Goal: Navigation & Orientation: Find specific page/section

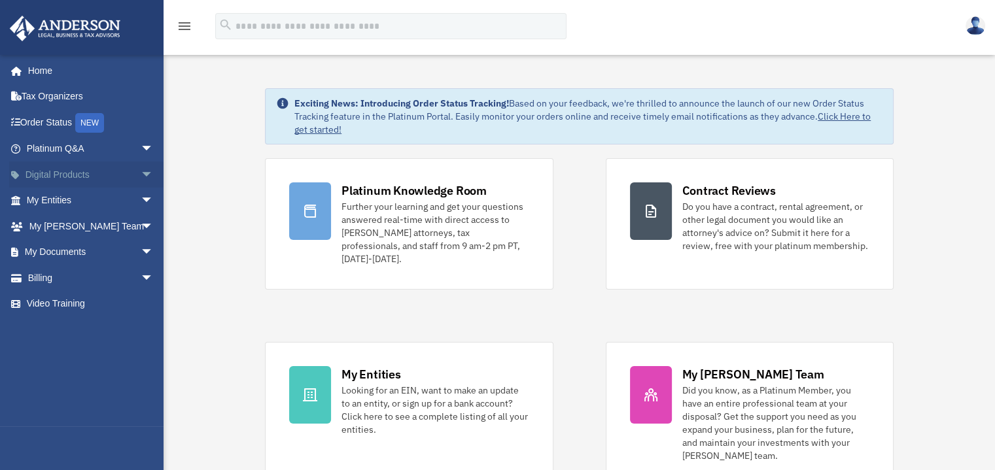
click at [141, 174] on span "arrow_drop_down" at bounding box center [154, 175] width 26 height 27
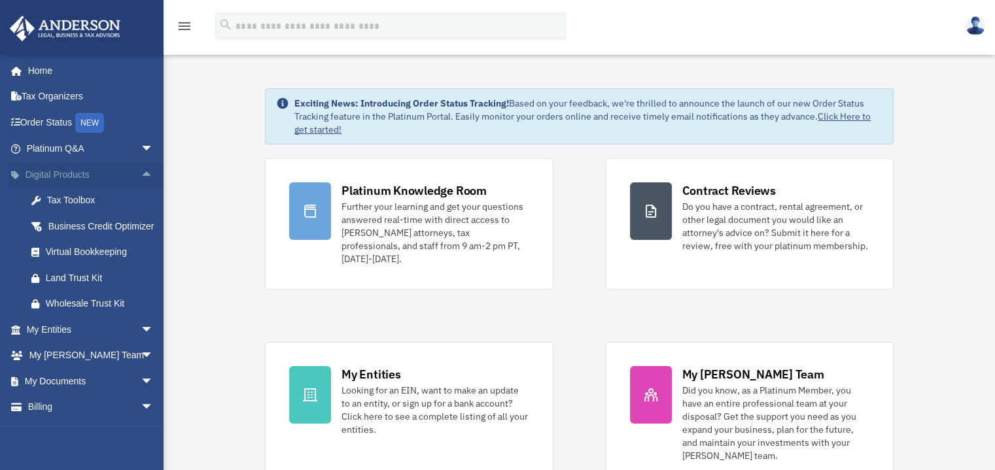
click at [141, 173] on span "arrow_drop_up" at bounding box center [154, 175] width 26 height 27
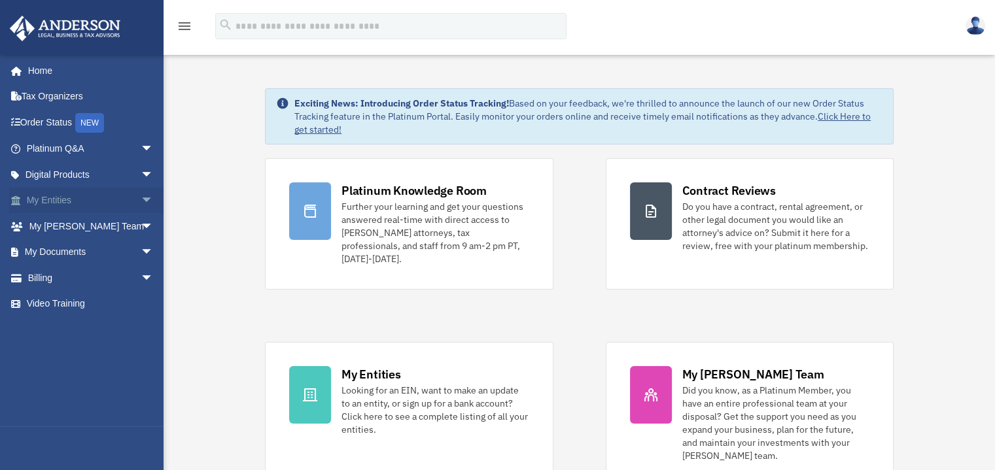
click at [141, 198] on span "arrow_drop_down" at bounding box center [154, 201] width 26 height 27
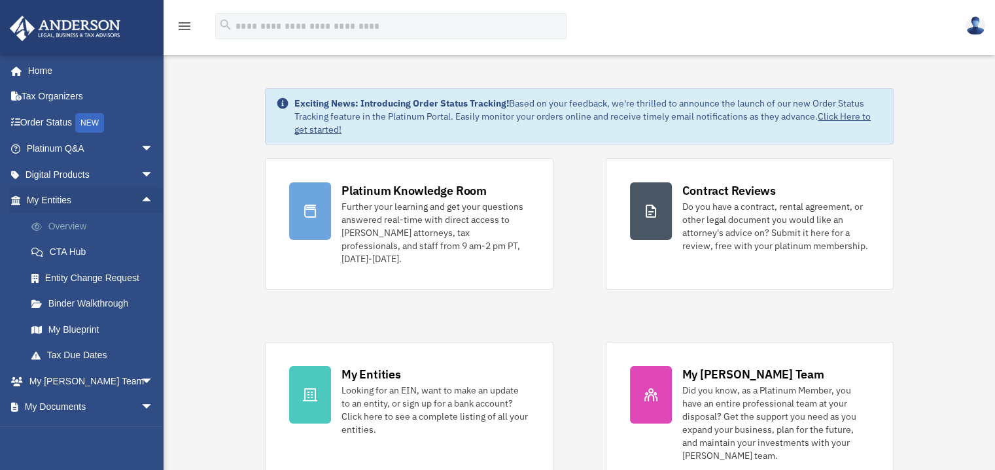
click at [71, 224] on link "Overview" at bounding box center [95, 226] width 155 height 26
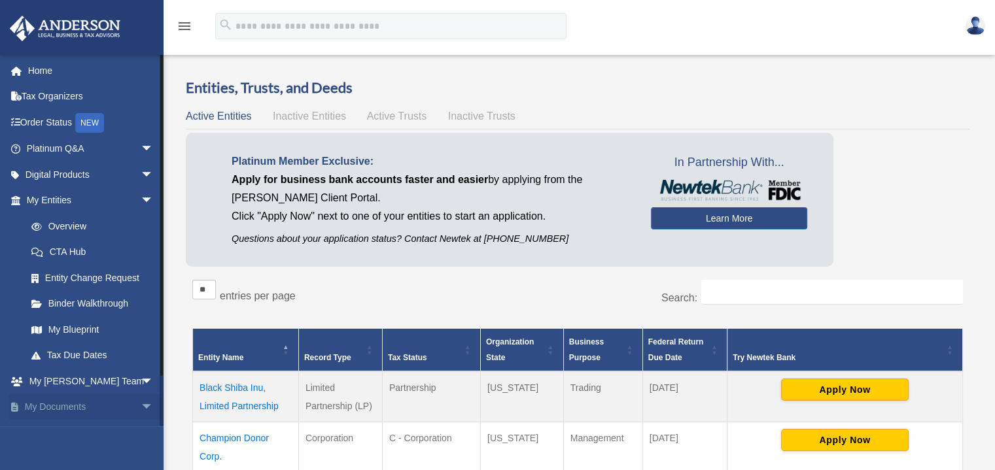
click at [141, 407] on span "arrow_drop_down" at bounding box center [154, 408] width 26 height 27
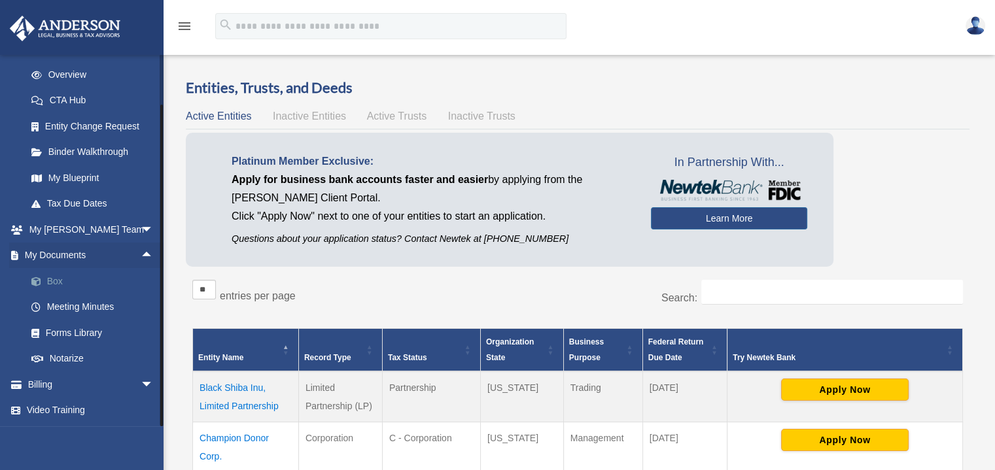
click at [50, 279] on link "Box" at bounding box center [95, 281] width 155 height 26
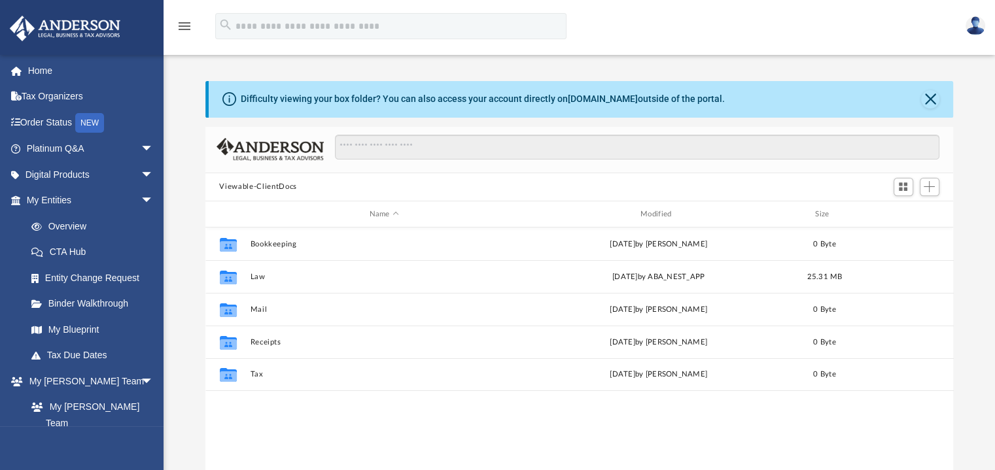
scroll to position [287, 738]
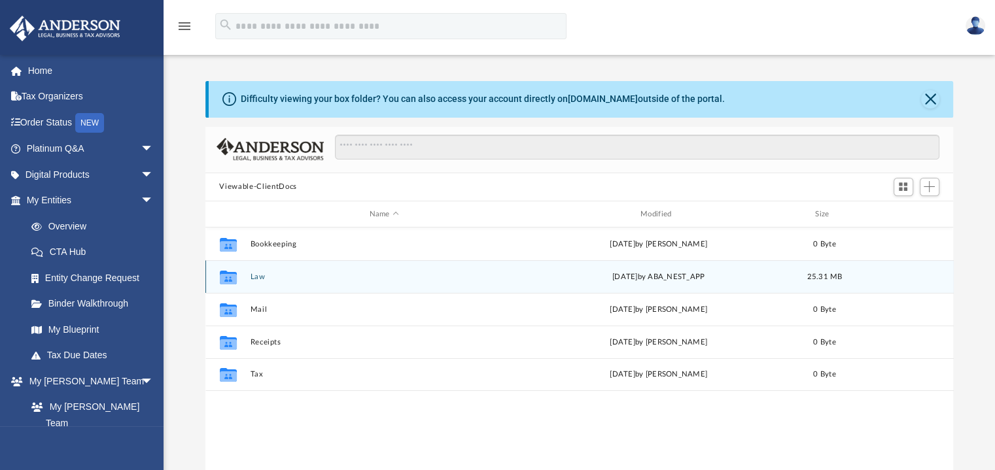
click at [518, 283] on div "Collaborated Folder Law Mon Aug 25 2025 by ABA_NEST_APP 25.31 MB" at bounding box center [579, 276] width 748 height 33
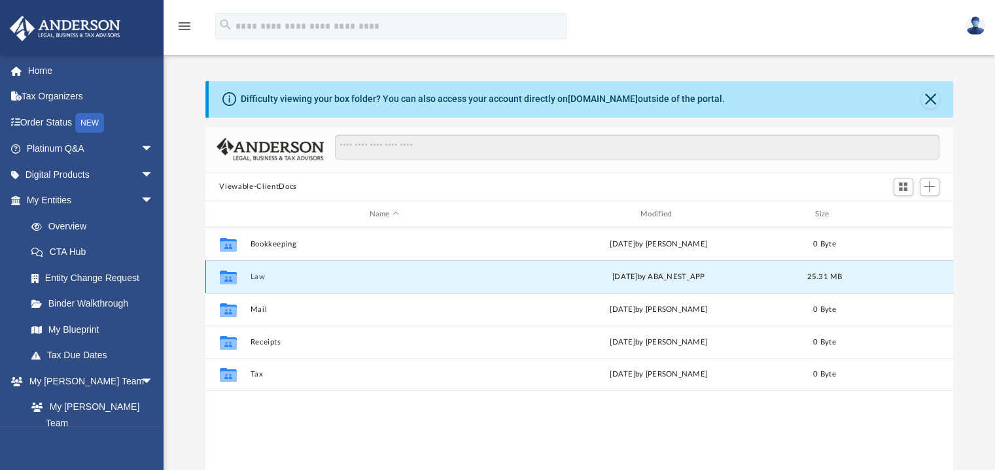
click at [342, 271] on div "Collaborated Folder Law Mon Aug 25 2025 by ABA_NEST_APP 25.31 MB" at bounding box center [579, 276] width 748 height 33
click at [361, 277] on button "Law" at bounding box center [384, 277] width 268 height 9
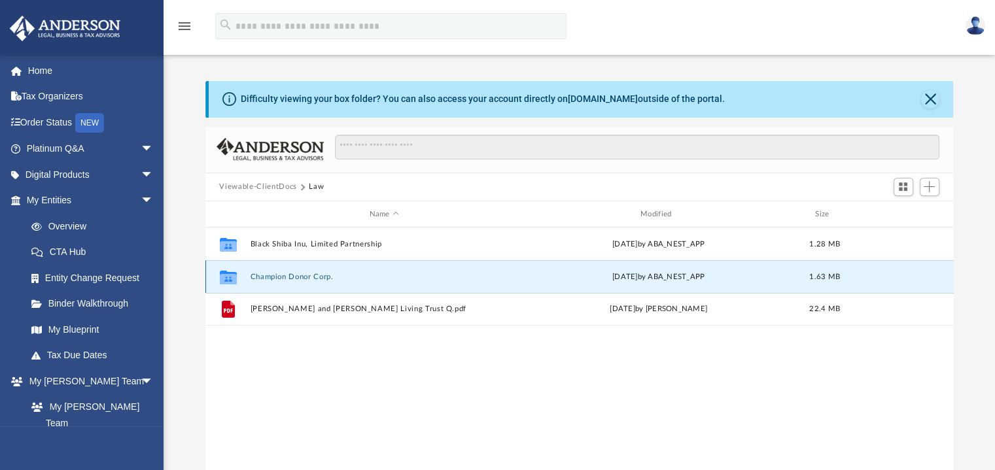
click at [361, 277] on button "Champion Donor Corp." at bounding box center [384, 277] width 268 height 9
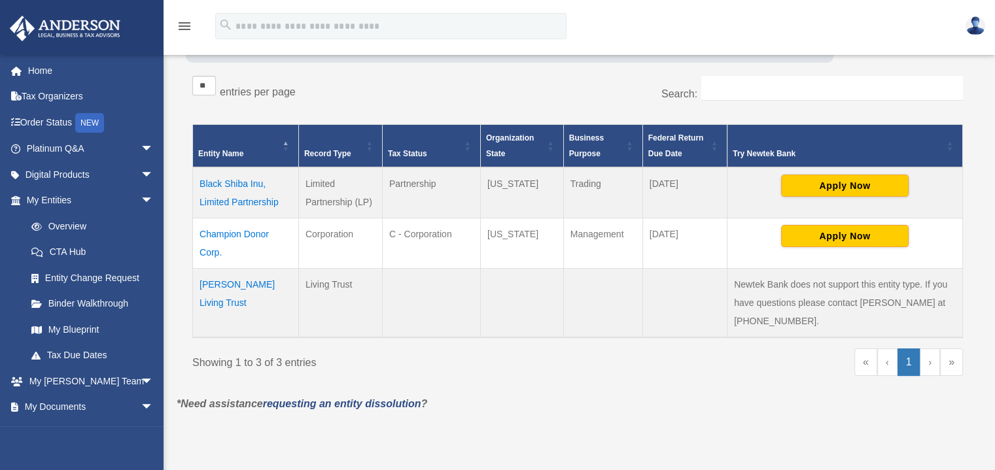
scroll to position [204, 0]
click at [257, 302] on td "Yablonski Living Trust" at bounding box center [246, 302] width 106 height 69
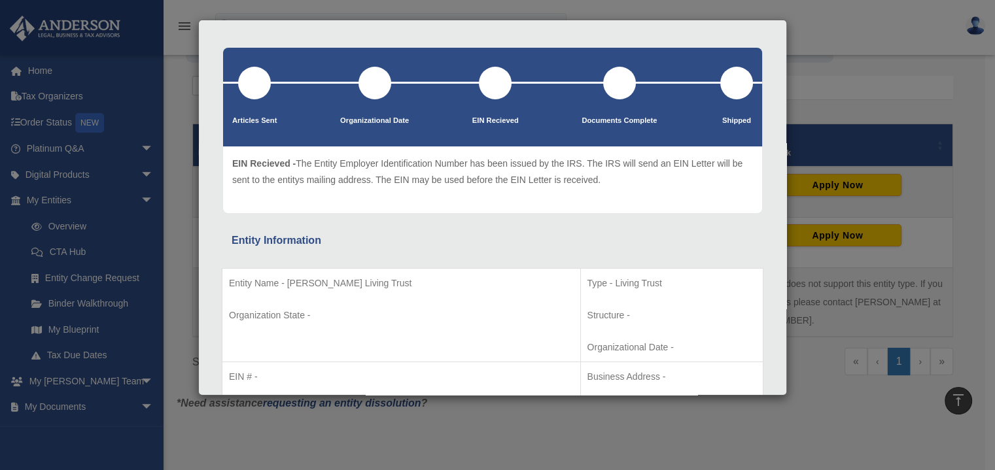
scroll to position [44, 0]
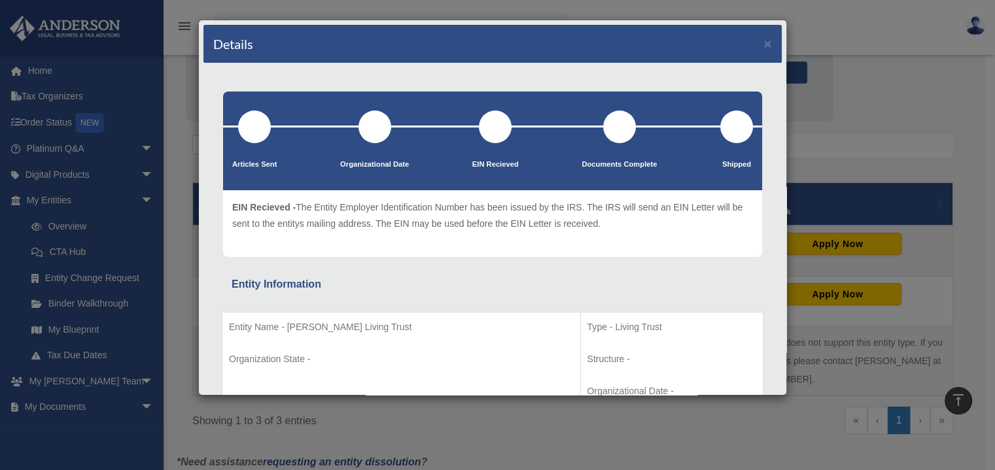
scroll to position [144, 0]
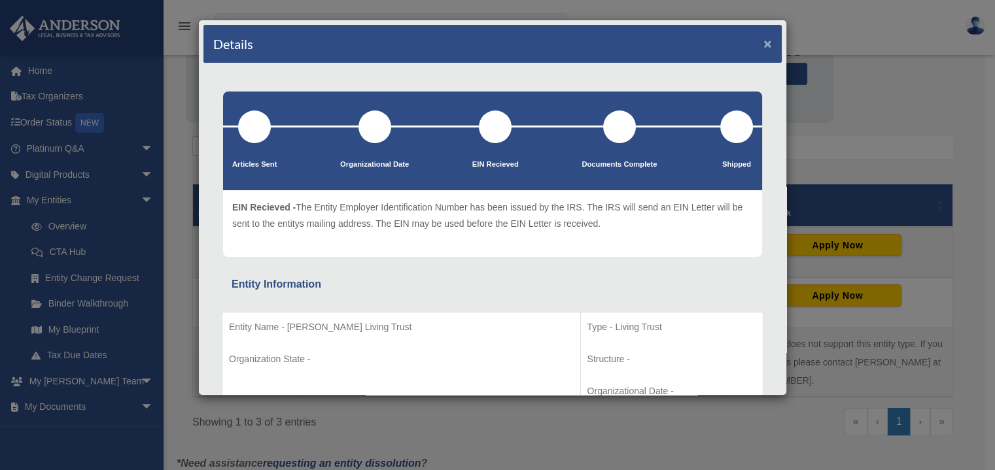
click at [764, 41] on button "×" at bounding box center [768, 44] width 9 height 14
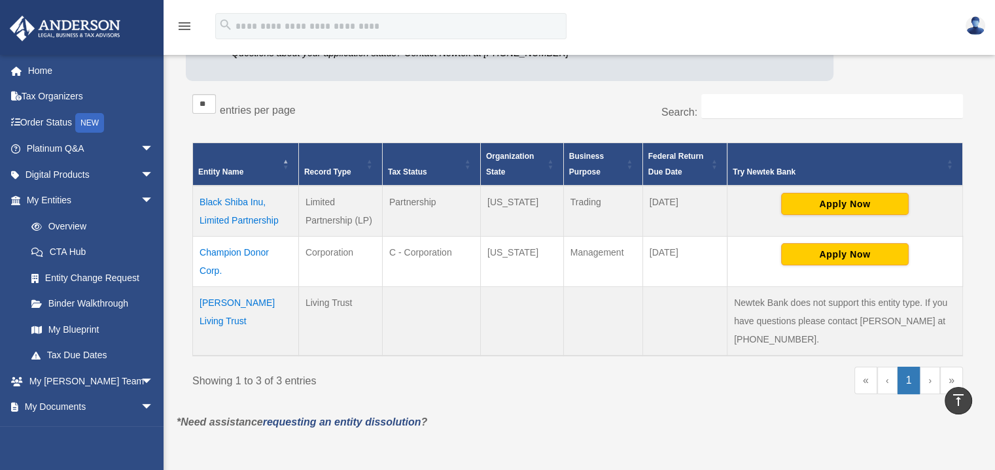
scroll to position [185, 0]
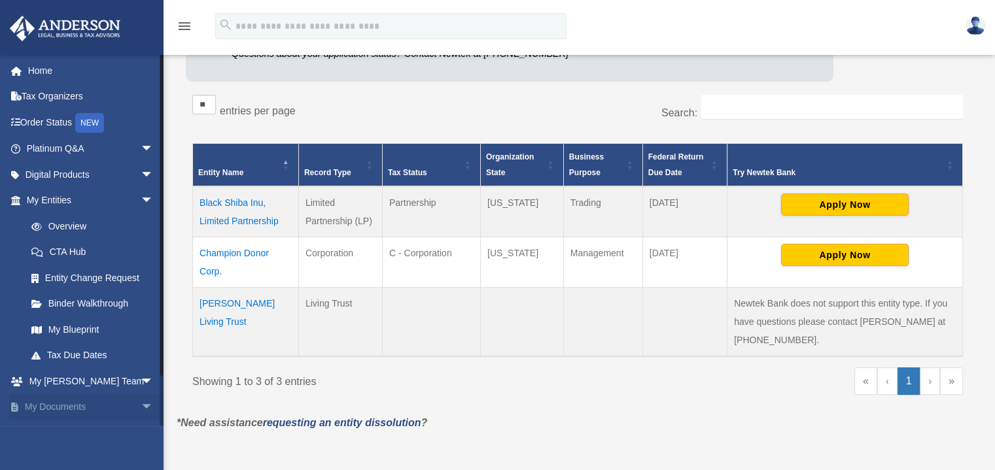
click at [141, 402] on span "arrow_drop_down" at bounding box center [154, 408] width 26 height 27
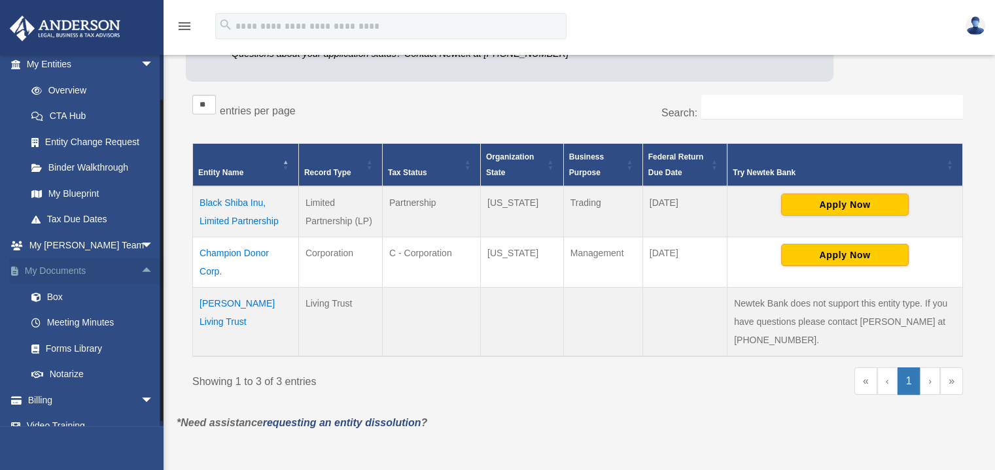
scroll to position [152, 0]
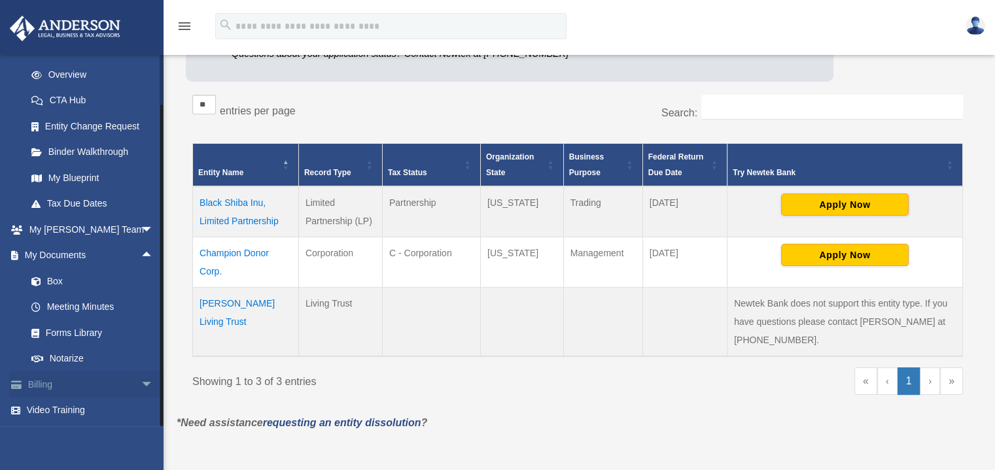
click at [141, 379] on span "arrow_drop_down" at bounding box center [154, 385] width 26 height 27
click at [84, 412] on link "$ Open Invoices" at bounding box center [95, 411] width 155 height 27
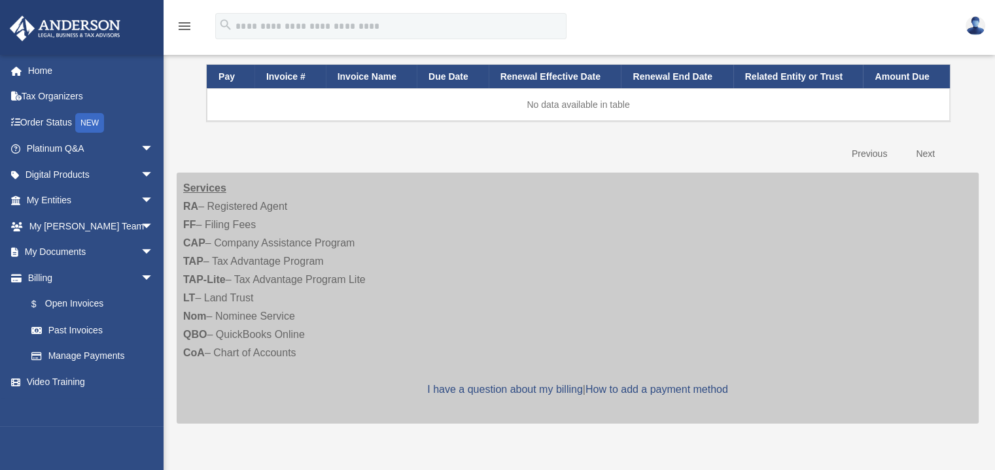
scroll to position [169, 0]
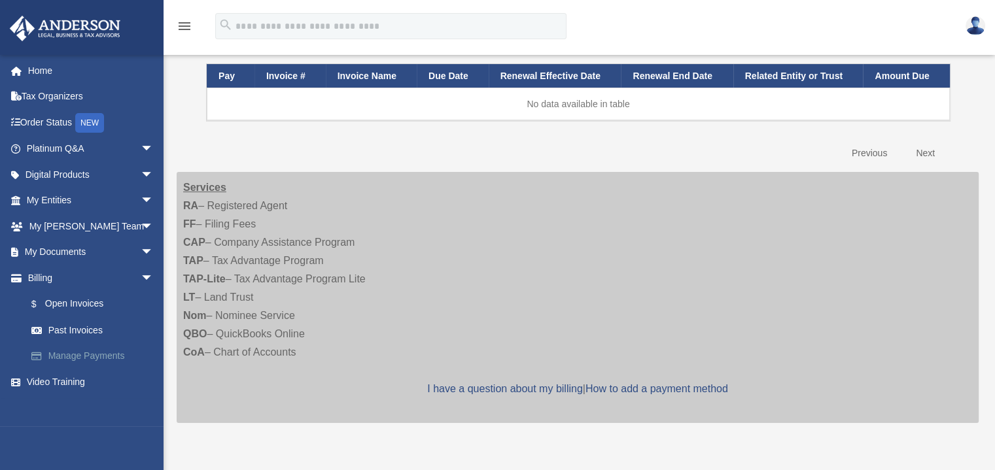
click at [93, 355] on link "Manage Payments" at bounding box center [95, 356] width 155 height 26
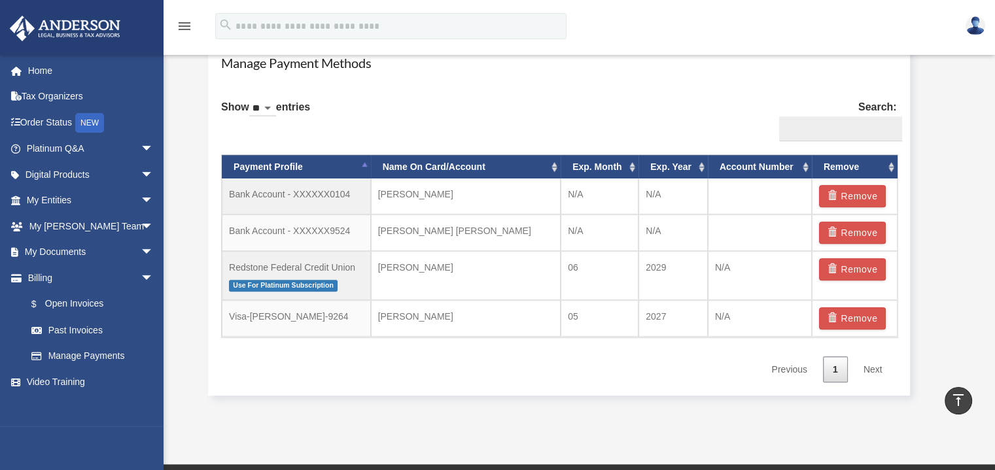
scroll to position [782, 0]
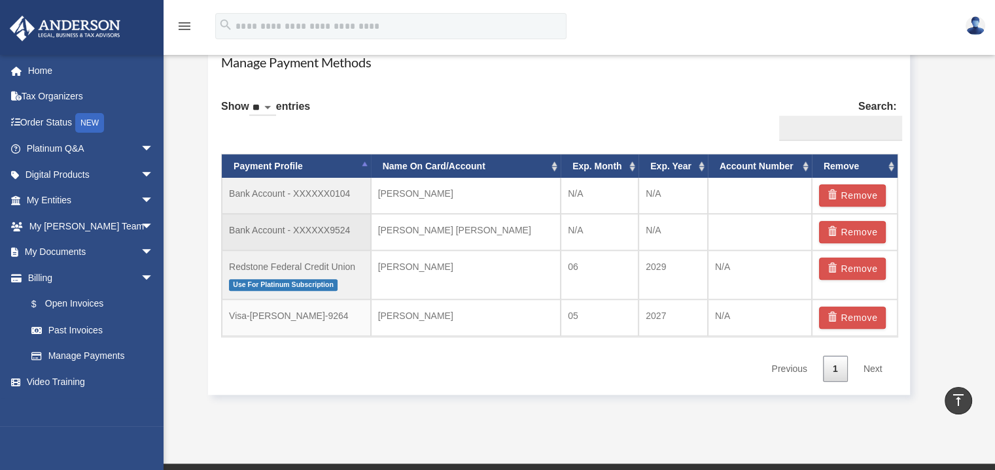
click at [452, 237] on td "[PERSON_NAME] [PERSON_NAME]" at bounding box center [466, 232] width 190 height 37
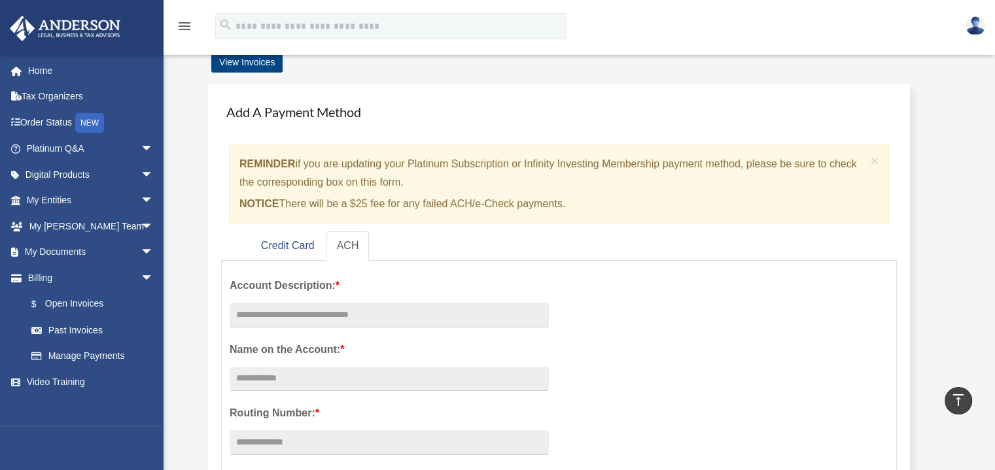
scroll to position [0, 0]
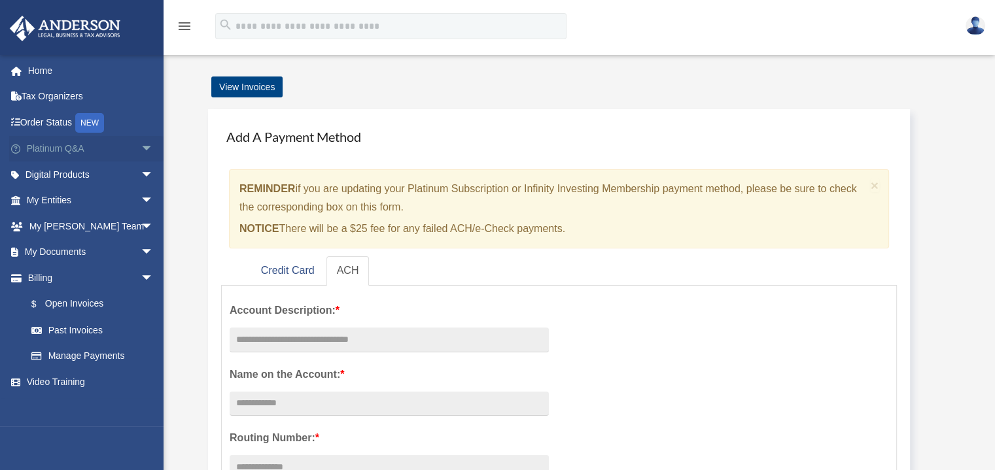
click at [141, 149] on span "arrow_drop_down" at bounding box center [154, 149] width 26 height 27
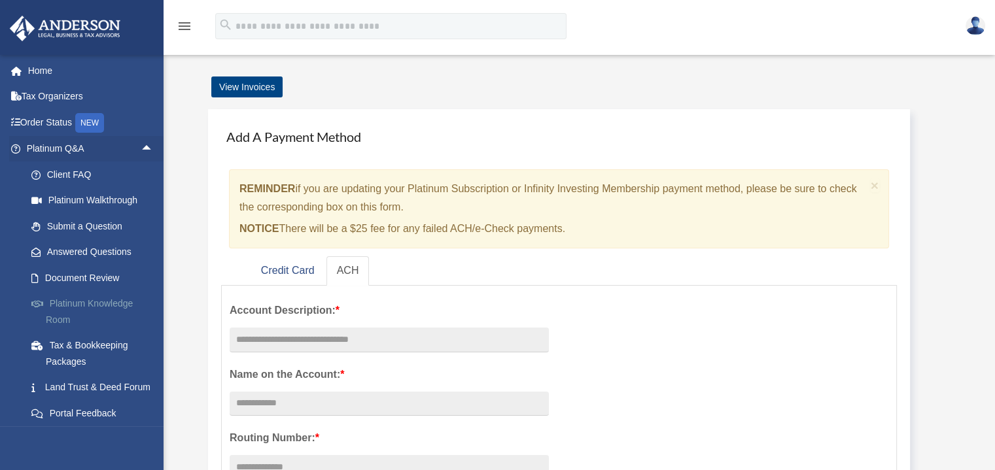
click at [63, 305] on link "Platinum Knowledge Room" at bounding box center [95, 312] width 155 height 42
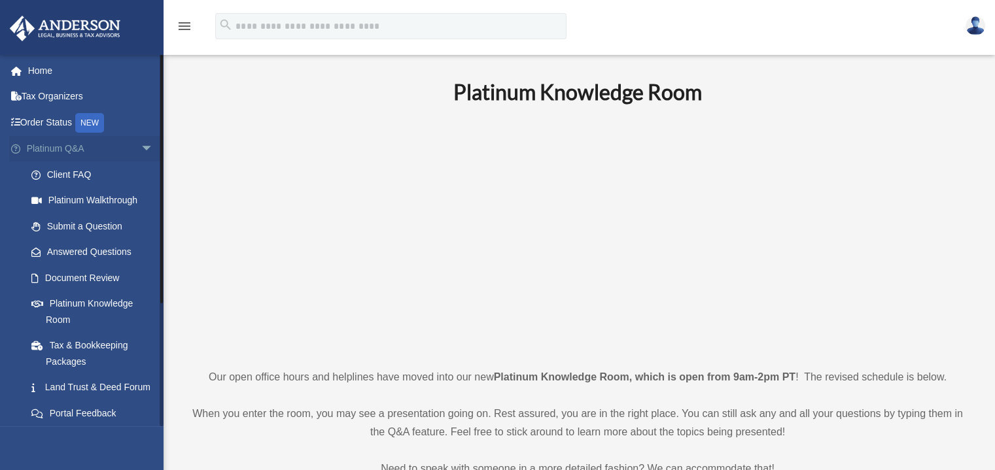
click at [141, 145] on span "arrow_drop_down" at bounding box center [154, 149] width 26 height 27
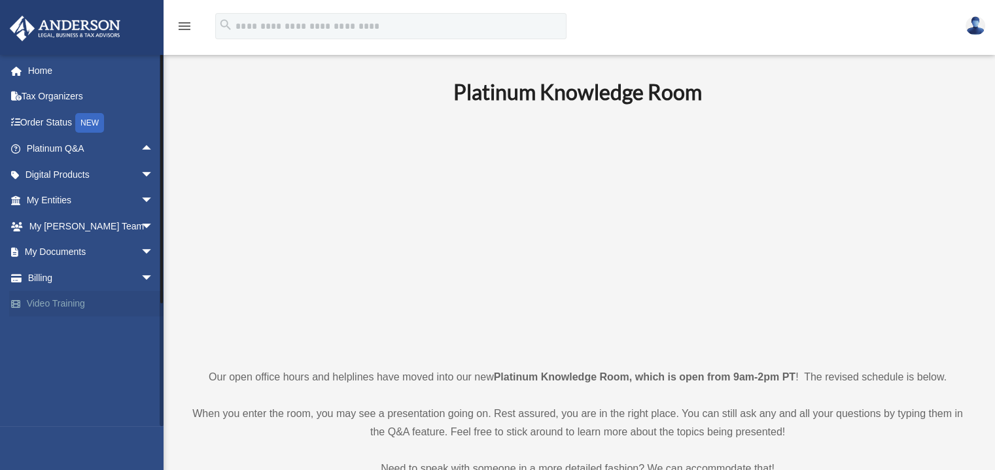
click at [54, 302] on link "Video Training" at bounding box center [91, 304] width 164 height 26
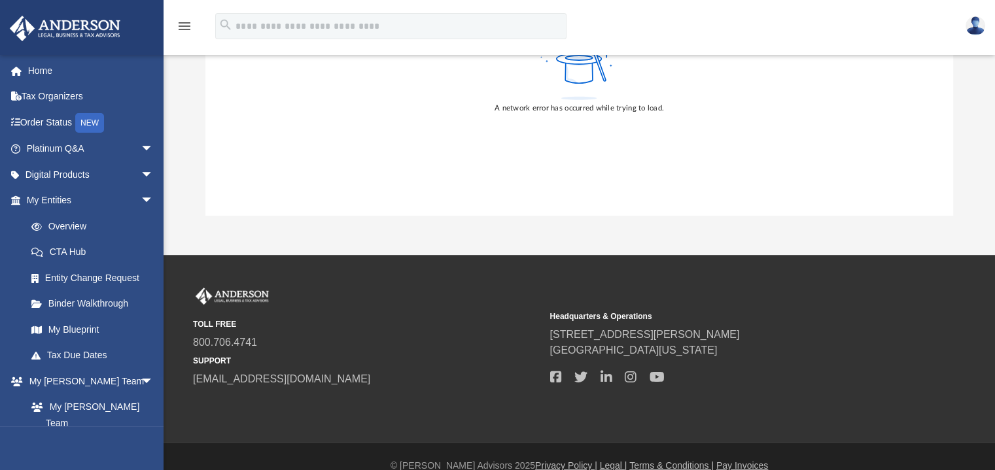
scroll to position [256, 0]
